Goal: Information Seeking & Learning: Check status

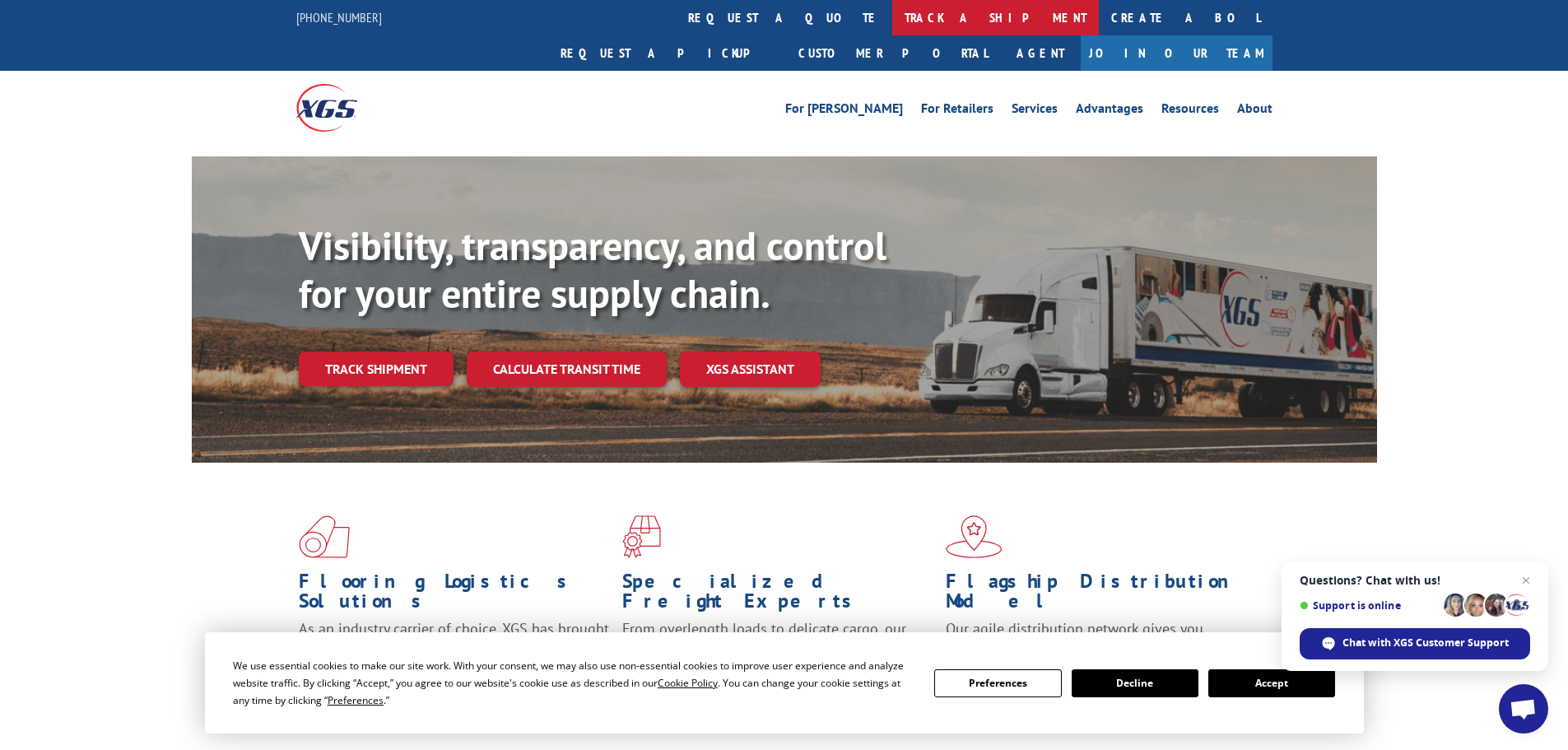
click at [892, 21] on link "track a shipment" at bounding box center [995, 18] width 207 height 35
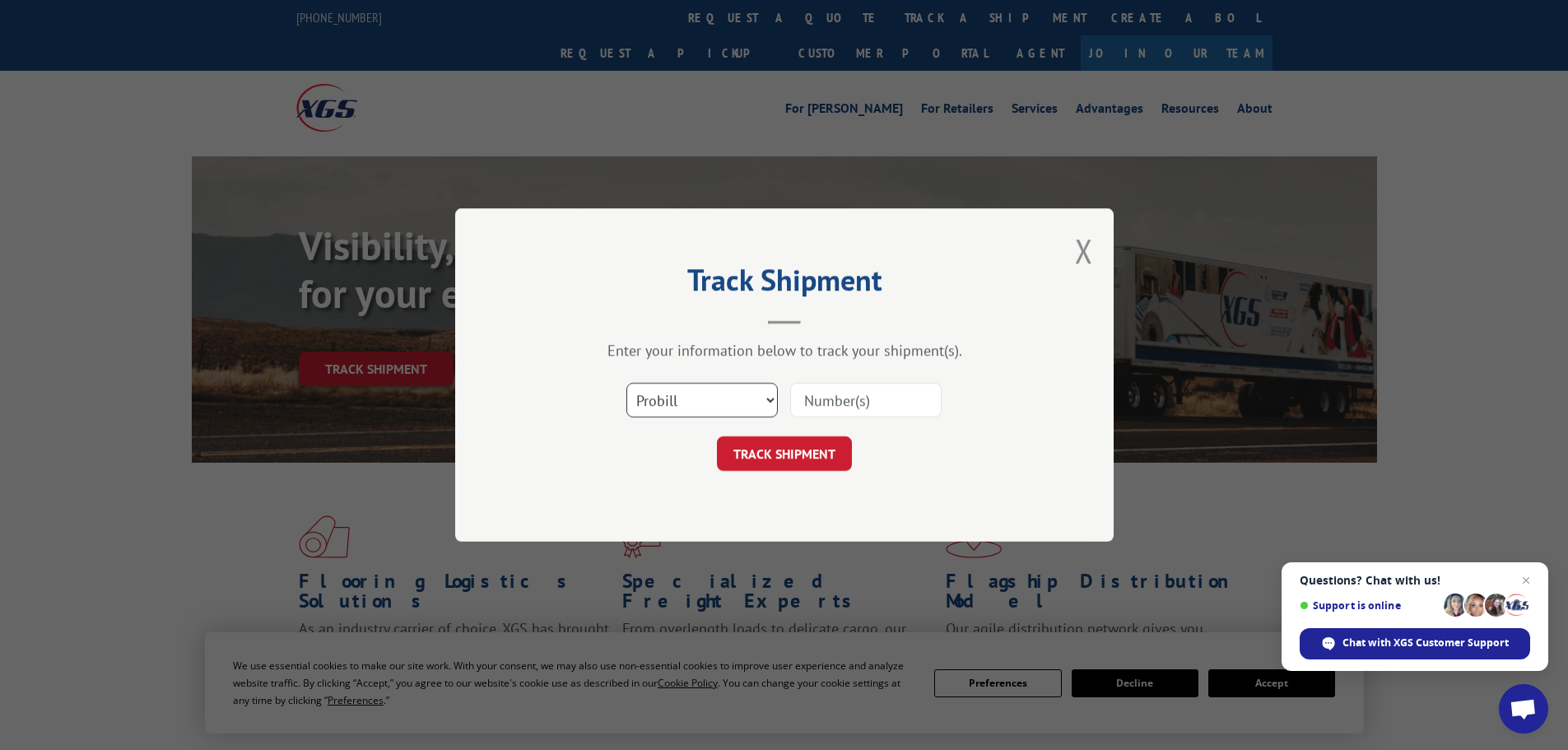
click at [681, 400] on select "Select category... Probill BOL PO" at bounding box center [702, 399] width 151 height 35
select select "bol"
click at [627, 383] on select "Select category... Probill BOL PO" at bounding box center [702, 399] width 151 height 35
click at [814, 399] on input at bounding box center [865, 399] width 151 height 35
paste input "5436509"
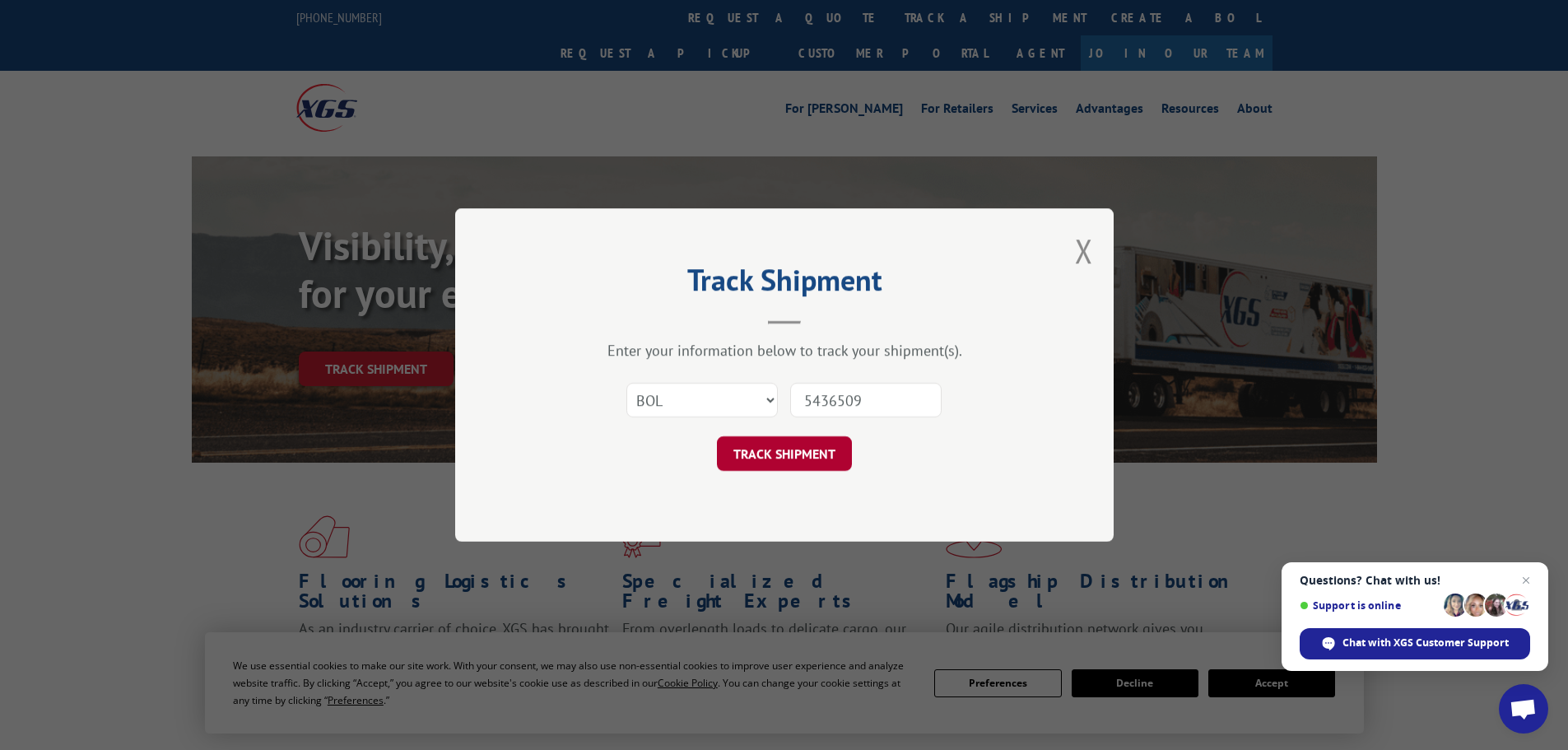
type input "5436509"
click at [790, 455] on button "TRACK SHIPMENT" at bounding box center [785, 453] width 135 height 35
